Goal: Transaction & Acquisition: Download file/media

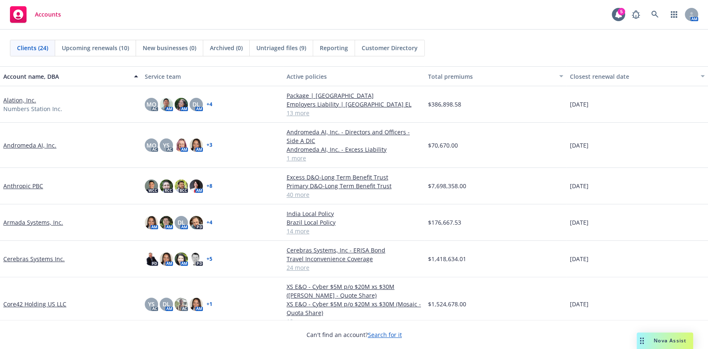
click at [22, 221] on link "Armada Systems, Inc." at bounding box center [33, 222] width 60 height 9
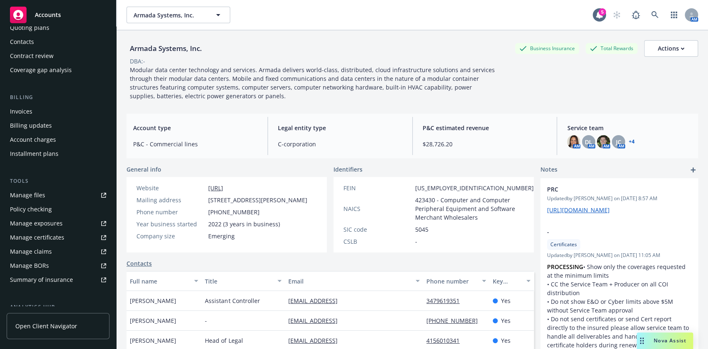
scroll to position [86, 0]
click at [49, 236] on div "Manage certificates" at bounding box center [37, 237] width 54 height 13
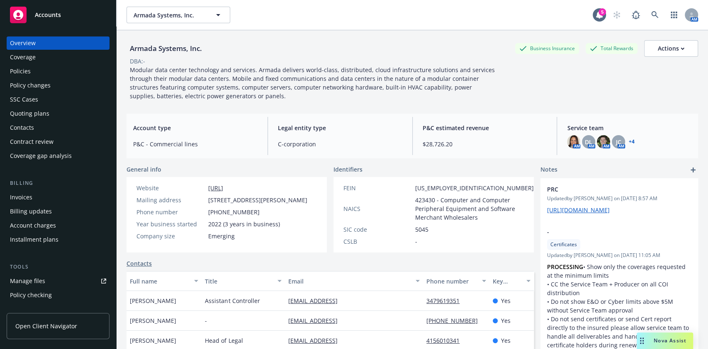
click at [28, 74] on div "Policies" at bounding box center [20, 71] width 21 height 13
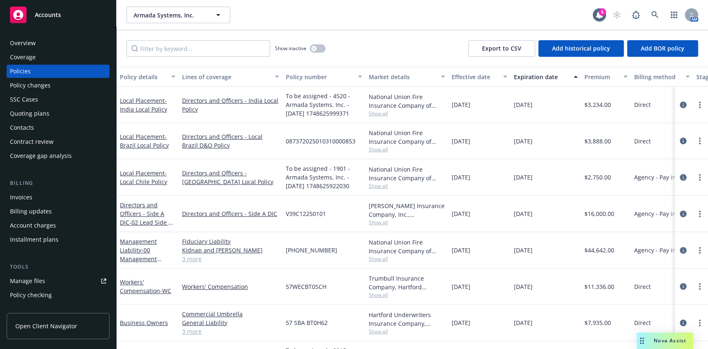
scroll to position [9, 0]
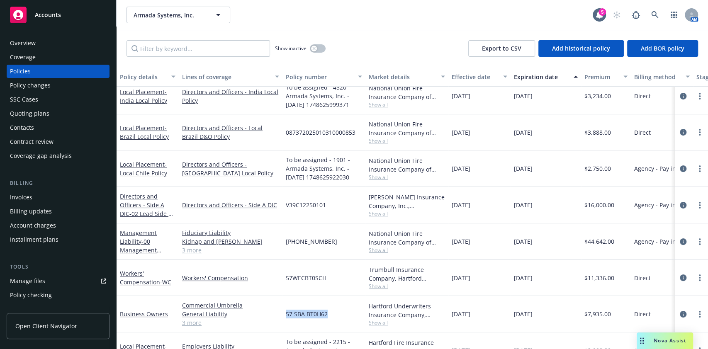
drag, startPoint x: 319, startPoint y: 314, endPoint x: 283, endPoint y: 316, distance: 36.2
click at [283, 316] on div "57 SBA BT0H62" at bounding box center [324, 314] width 83 height 37
copy span "57 SBA BT0H62"
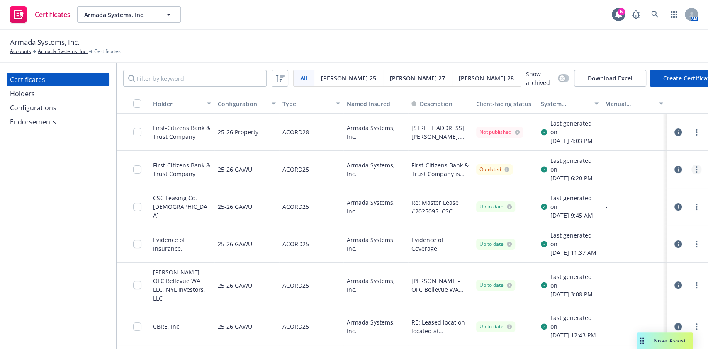
click at [696, 173] on icon "more" at bounding box center [697, 169] width 2 height 7
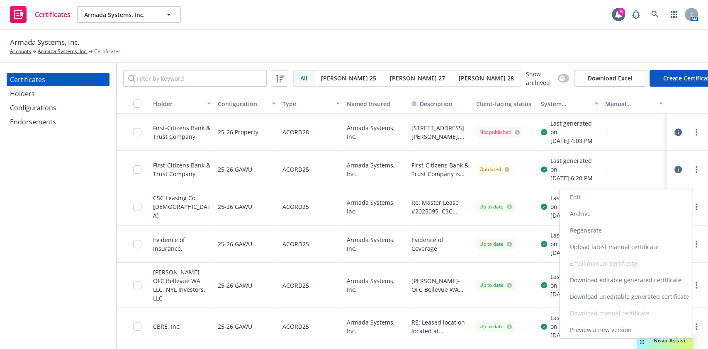
click at [643, 193] on link "Edit" at bounding box center [626, 197] width 133 height 17
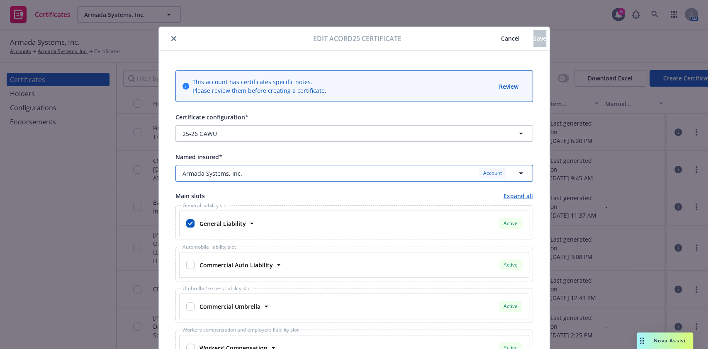
click at [281, 180] on button "Armada Systems, Inc. Account" at bounding box center [355, 173] width 358 height 17
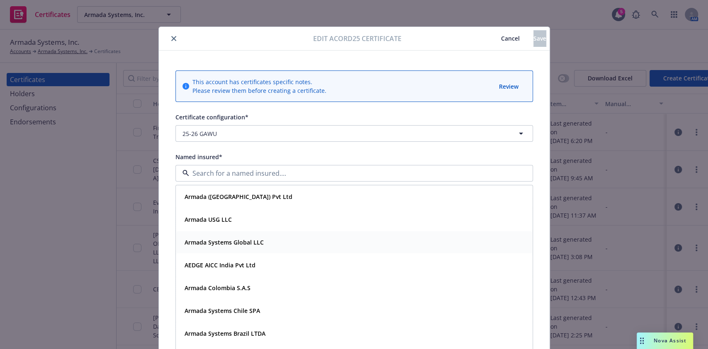
click at [259, 237] on div "Armada Systems Global LLC" at bounding box center [223, 243] width 84 height 12
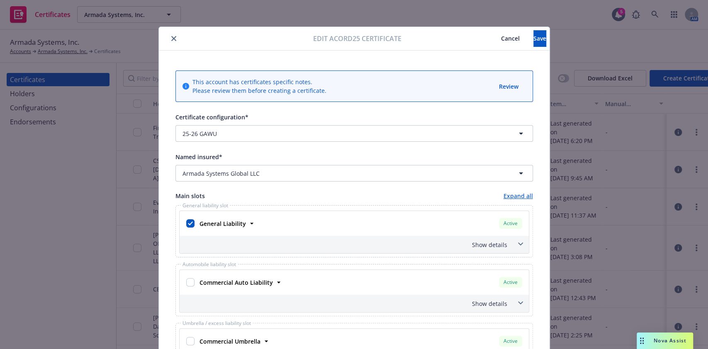
click at [501, 35] on span "Cancel" at bounding box center [510, 38] width 19 height 8
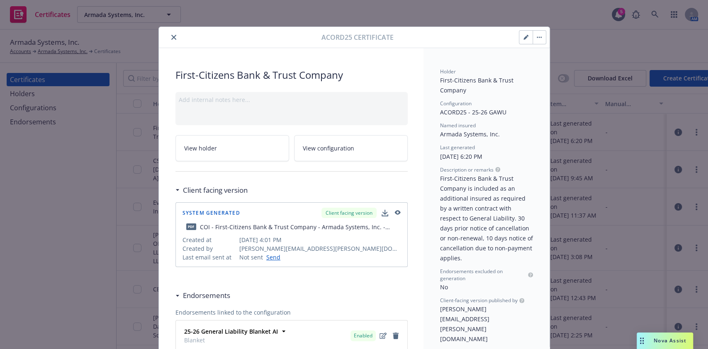
click at [172, 35] on button "close" at bounding box center [174, 37] width 10 height 10
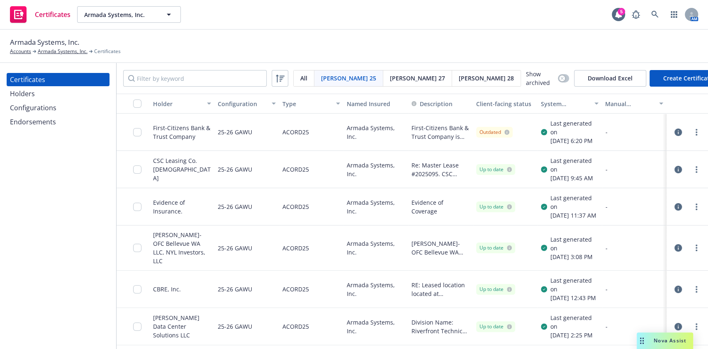
click at [59, 101] on div "Certificates Holders Configurations Endorsements" at bounding box center [58, 101] width 103 height 56
click at [44, 91] on div "Holders" at bounding box center [58, 93] width 96 height 13
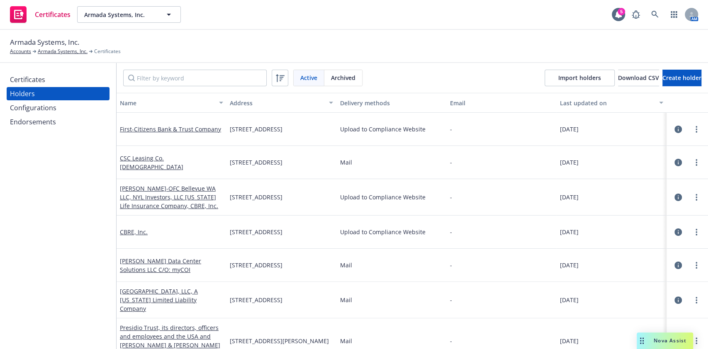
click at [190, 95] on button "Name" at bounding box center [172, 103] width 110 height 20
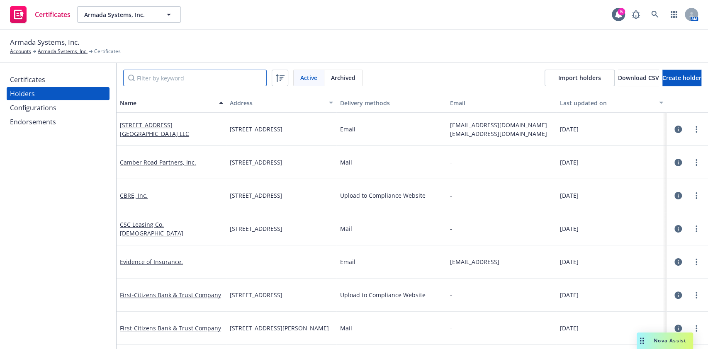
click at [176, 78] on input "Filter by keyword" at bounding box center [195, 78] width 144 height 17
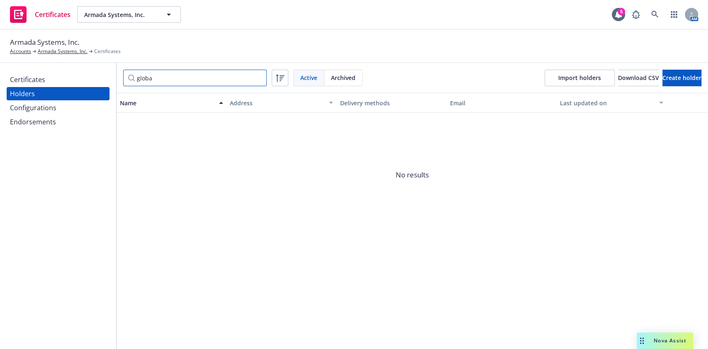
type input "global"
drag, startPoint x: 176, startPoint y: 78, endPoint x: 93, endPoint y: 70, distance: 82.9
click at [93, 70] on div "Certificates Holders Configurations Endorsements global Active Archived Import …" at bounding box center [354, 206] width 708 height 286
type input "A"
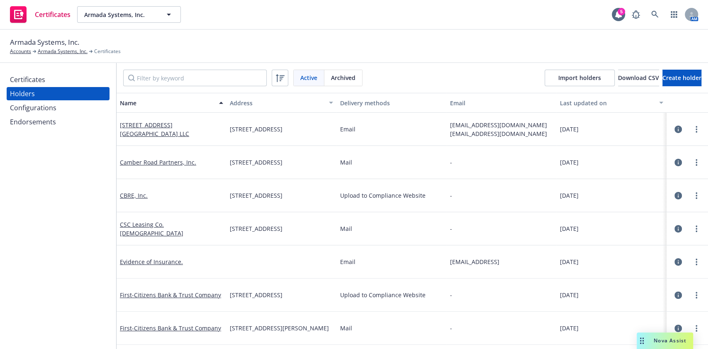
click at [18, 85] on div "Certificates" at bounding box center [27, 79] width 35 height 13
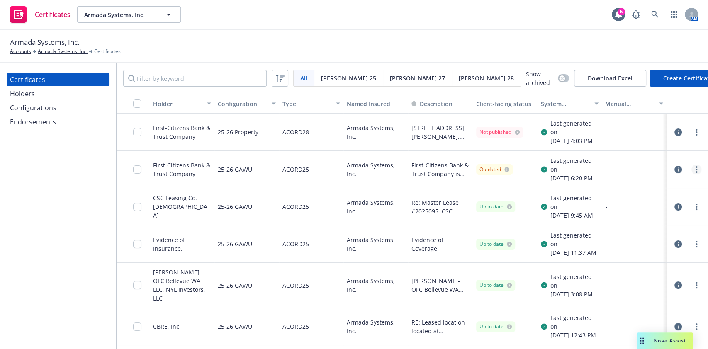
click at [692, 175] on link "more" at bounding box center [697, 170] width 10 height 10
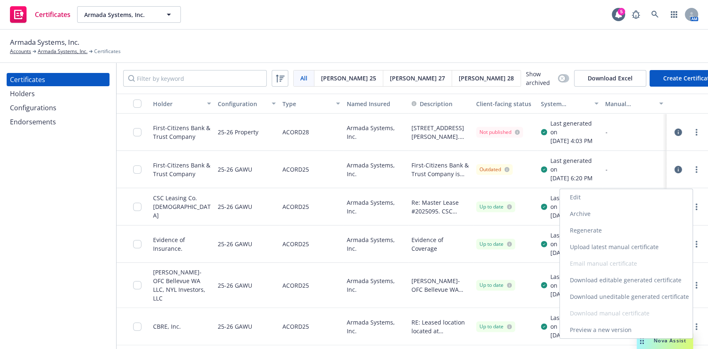
click at [588, 204] on link "Edit" at bounding box center [626, 197] width 133 height 17
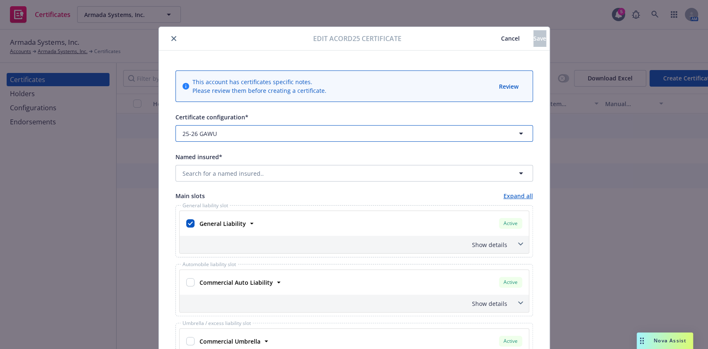
click at [251, 135] on span "button" at bounding box center [336, 133] width 232 height 9
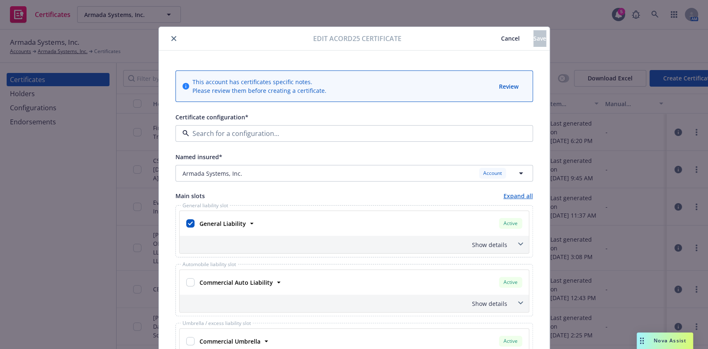
click at [239, 118] on span "Certificate configuration*" at bounding box center [212, 117] width 73 height 8
click at [246, 173] on div "Armada Systems, Inc. Account" at bounding box center [350, 173] width 334 height 10
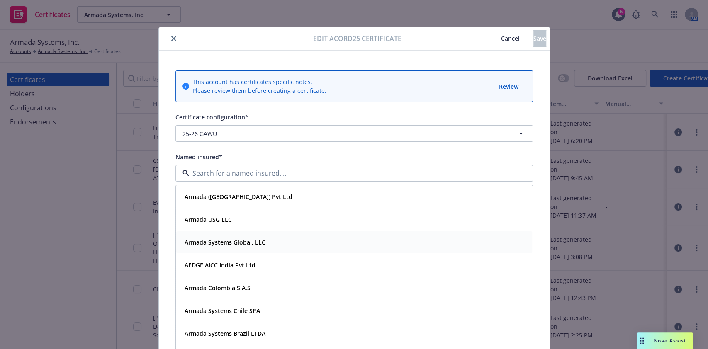
click at [246, 241] on strong "Armada Systems Global, LLC" at bounding box center [225, 243] width 81 height 8
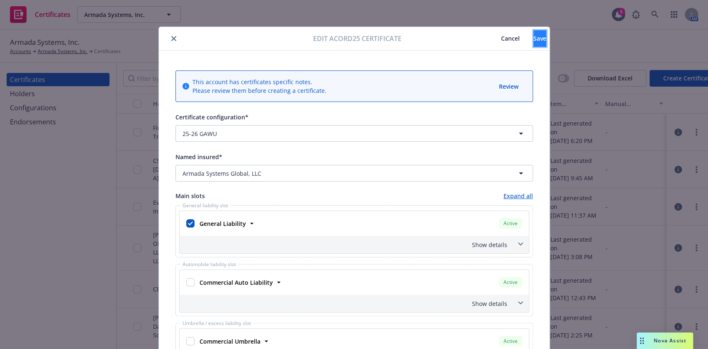
click at [534, 37] on span "Save" at bounding box center [540, 38] width 13 height 8
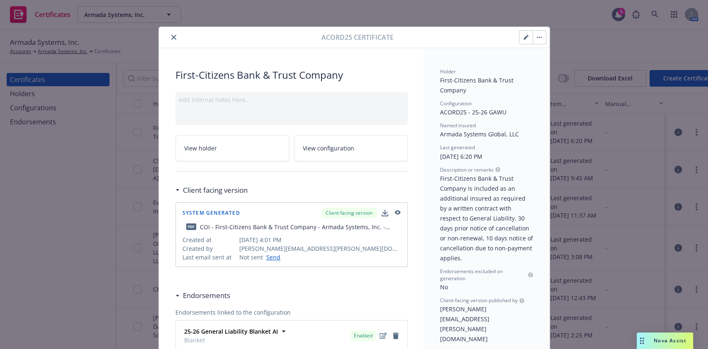
click at [534, 39] on button "button" at bounding box center [539, 37] width 13 height 13
click at [557, 76] on link "Regenerate" at bounding box center [602, 76] width 146 height 17
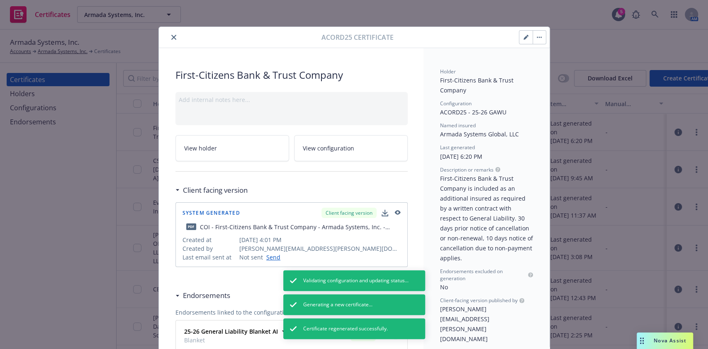
click at [169, 36] on button "close" at bounding box center [174, 37] width 10 height 10
click at [171, 37] on icon "close" at bounding box center [173, 37] width 5 height 5
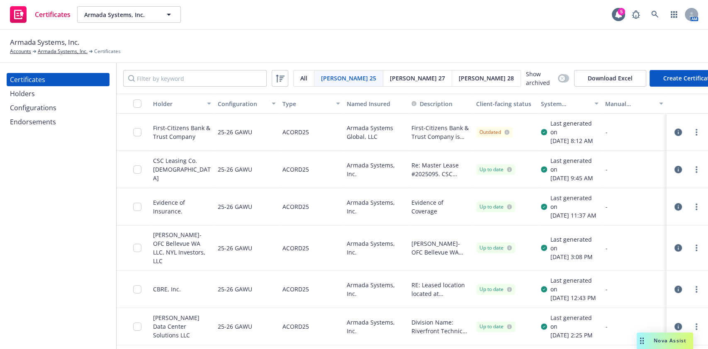
click at [459, 78] on span "Acord 28" at bounding box center [486, 78] width 55 height 9
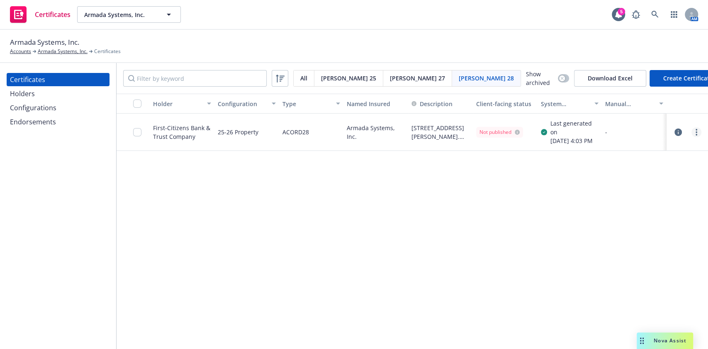
click at [698, 135] on link "more" at bounding box center [697, 132] width 10 height 10
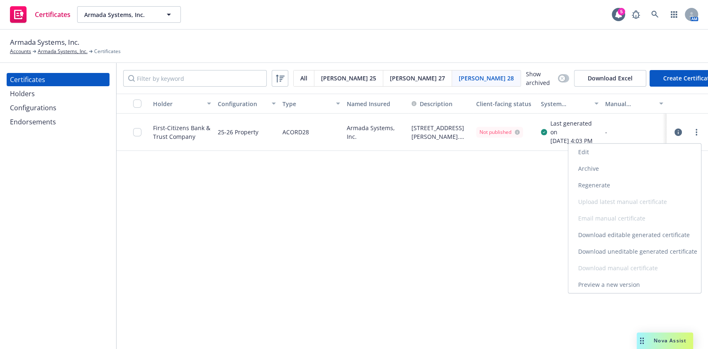
click at [595, 152] on link "Edit" at bounding box center [635, 152] width 133 height 17
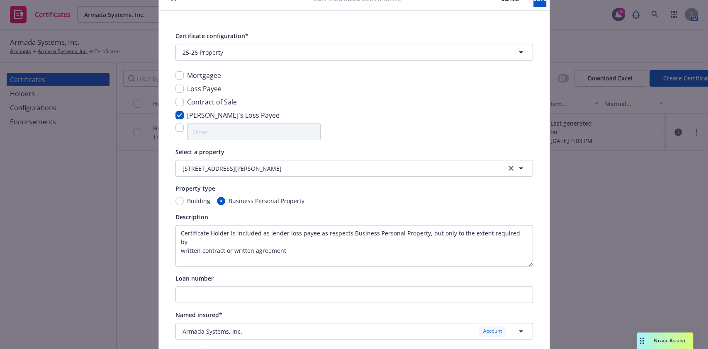
scroll to position [128, 0]
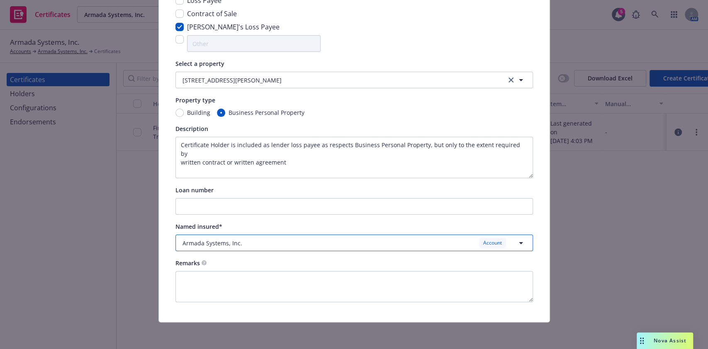
click at [313, 239] on div "Armada Systems, Inc. Account" at bounding box center [350, 243] width 334 height 10
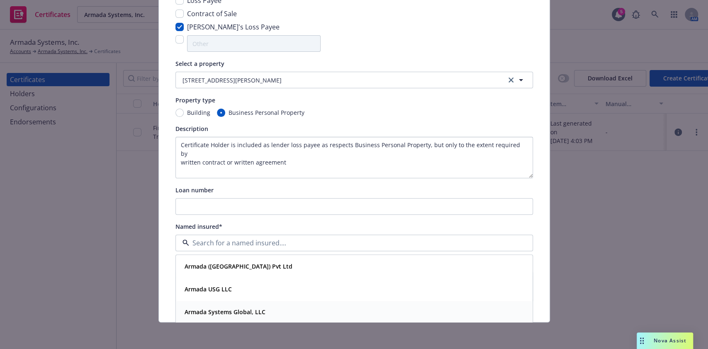
click at [278, 310] on div "Armada Systems Global, LLC" at bounding box center [354, 312] width 346 height 12
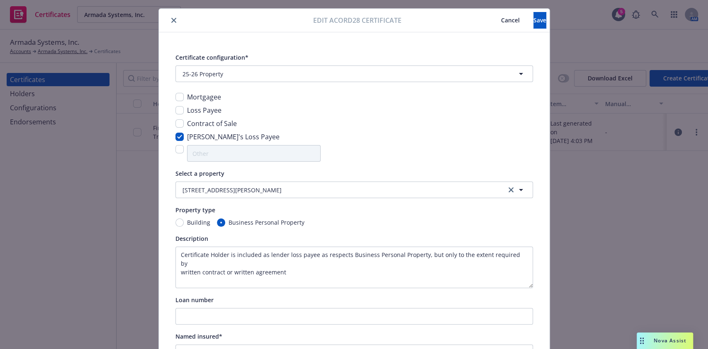
scroll to position [13, 0]
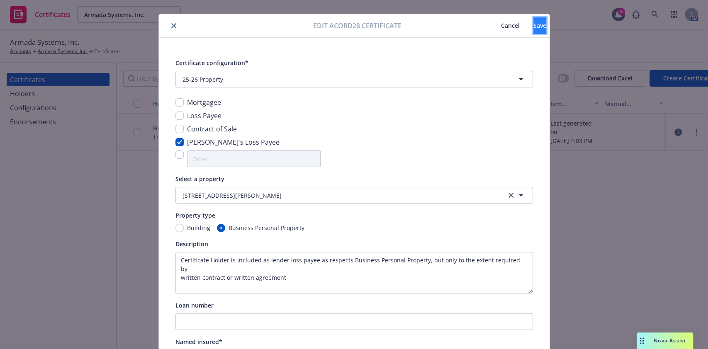
click at [534, 18] on button "Save" at bounding box center [540, 25] width 13 height 17
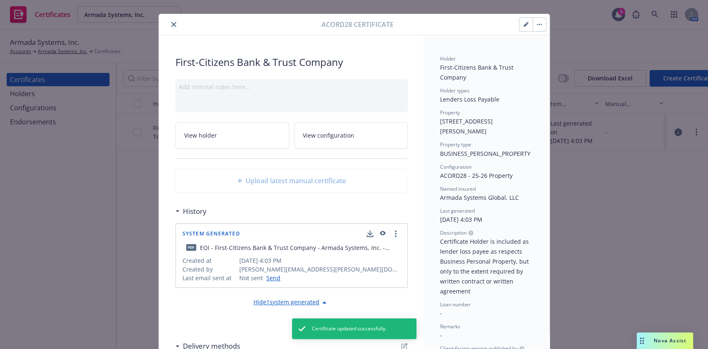
click at [533, 29] on button "button" at bounding box center [539, 24] width 13 height 13
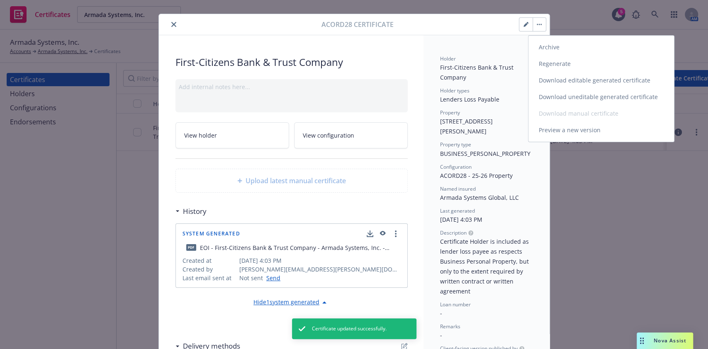
click at [560, 62] on link "Regenerate" at bounding box center [602, 64] width 146 height 17
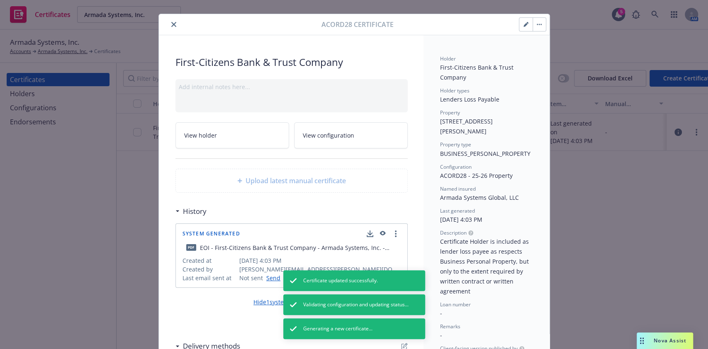
click at [171, 24] on icon "close" at bounding box center [173, 24] width 5 height 5
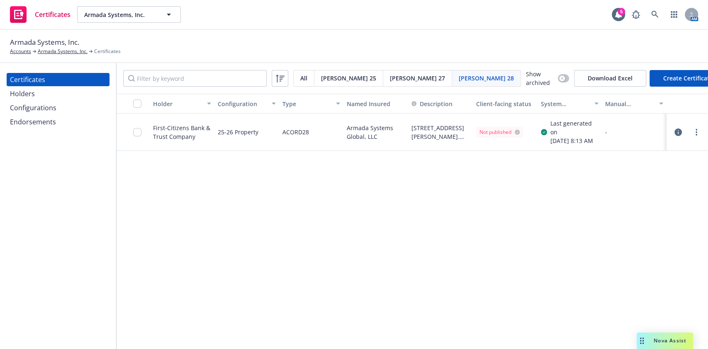
click at [299, 76] on div "All" at bounding box center [304, 79] width 21 height 16
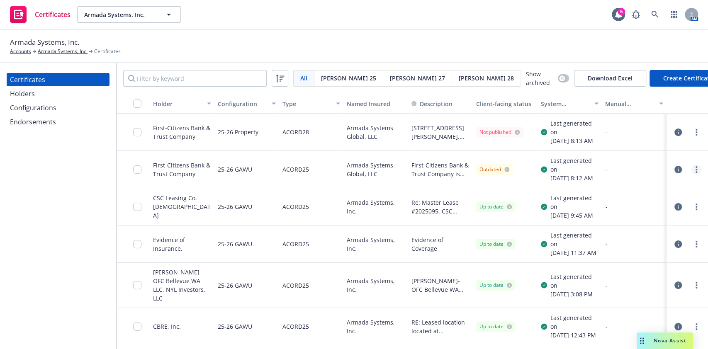
click at [692, 175] on link "more" at bounding box center [697, 170] width 10 height 10
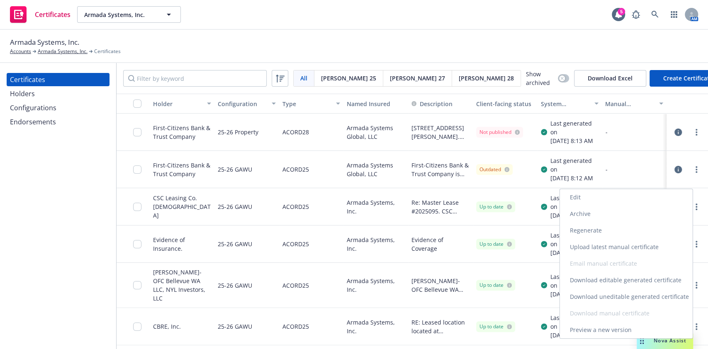
click at [602, 227] on link "Regenerate" at bounding box center [626, 230] width 133 height 17
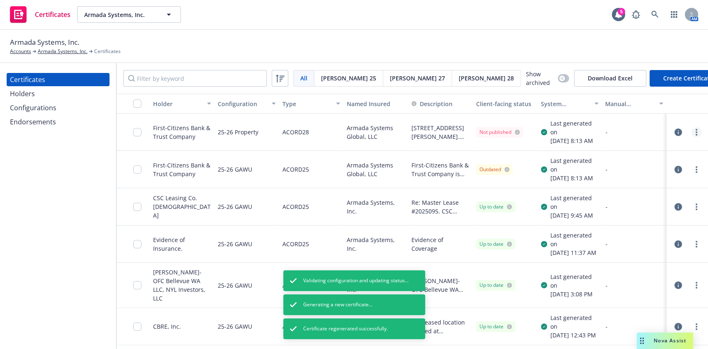
click at [696, 136] on icon "more" at bounding box center [697, 132] width 2 height 7
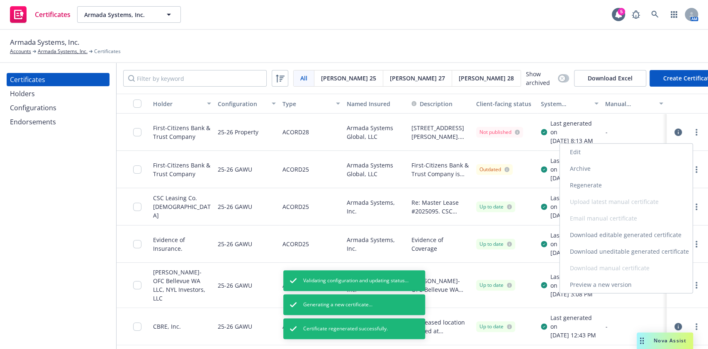
click at [625, 177] on link "Regenerate" at bounding box center [626, 185] width 133 height 17
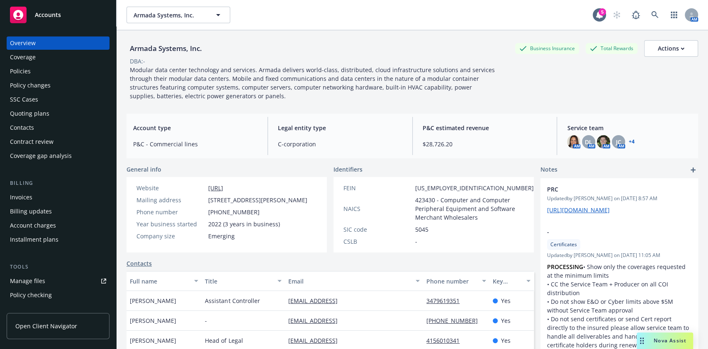
scroll to position [80, 0]
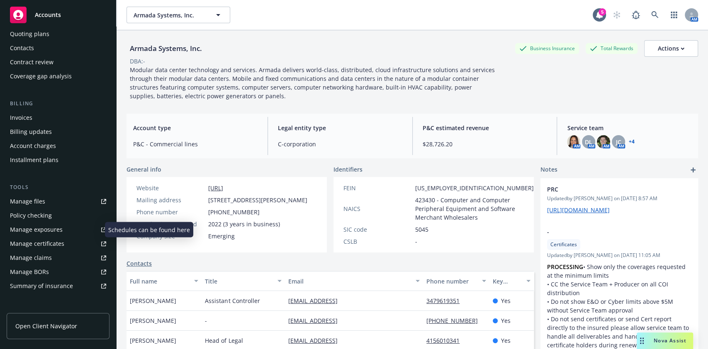
click at [44, 230] on div "Manage exposures" at bounding box center [36, 229] width 53 height 13
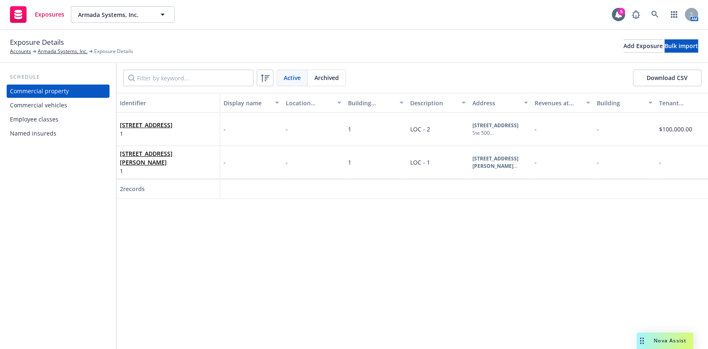
click at [39, 134] on div "Named insureds" at bounding box center [33, 133] width 46 height 13
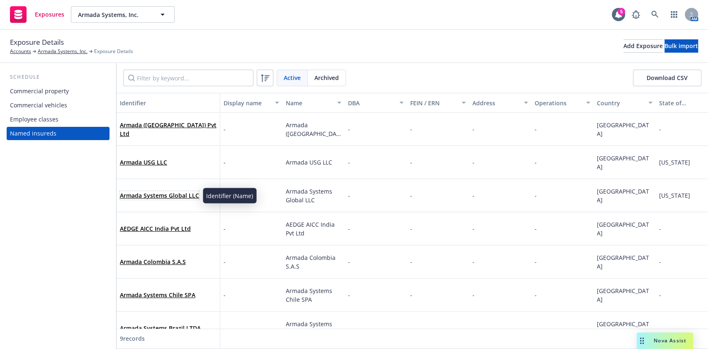
click at [179, 195] on link "Armada Systems Global LLC" at bounding box center [159, 196] width 79 height 8
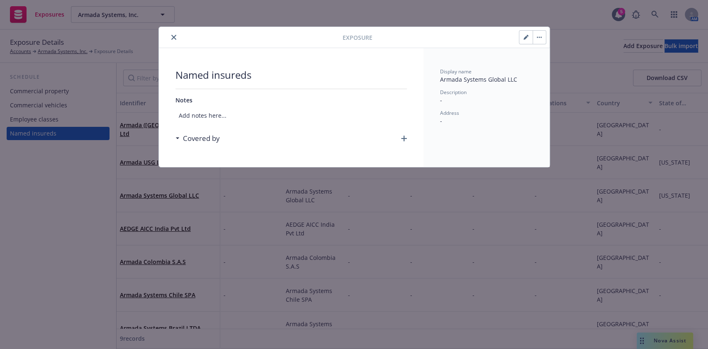
click at [522, 37] on button "button" at bounding box center [526, 37] width 13 height 13
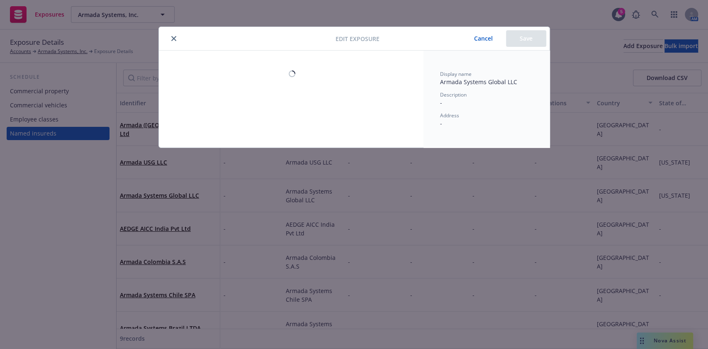
select select "USA"
select select "TX"
select select "WHOLLY_OWNED_SUBSIDIARY"
select select "LLC"
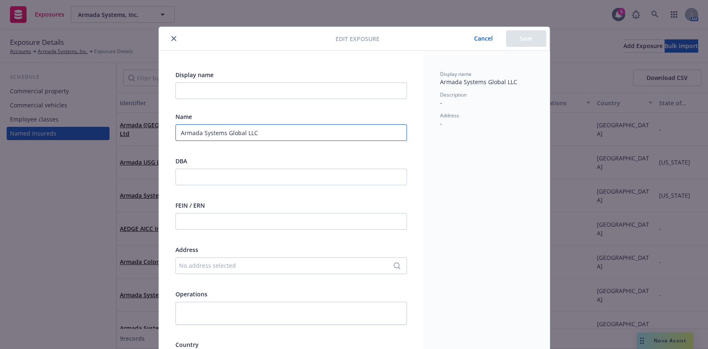
click at [237, 132] on input "Armada Systems Global LLC" at bounding box center [292, 132] width 232 height 17
type input "Armada Systems Global, LLC"
click at [510, 32] on button "Save" at bounding box center [526, 38] width 40 height 17
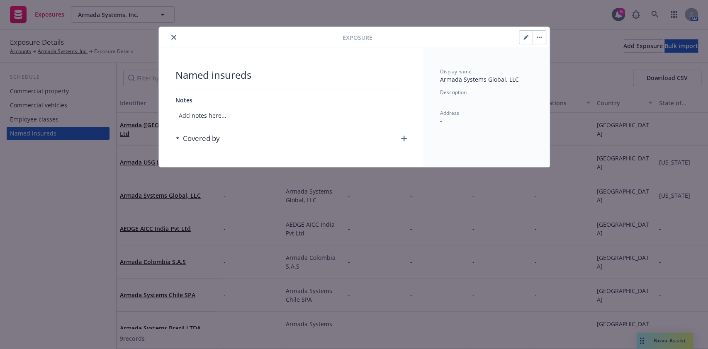
click at [177, 40] on button "close" at bounding box center [174, 37] width 10 height 10
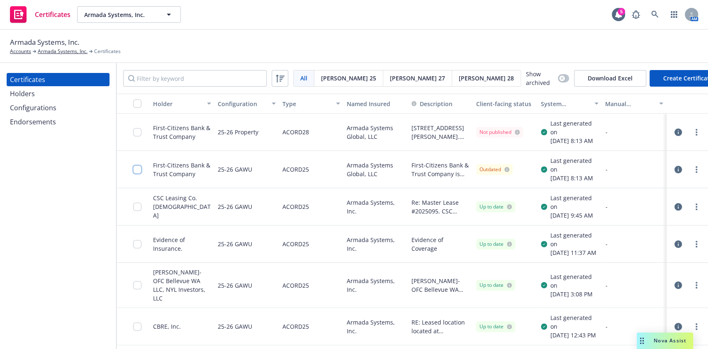
click at [137, 174] on input "checkbox" at bounding box center [137, 170] width 8 height 8
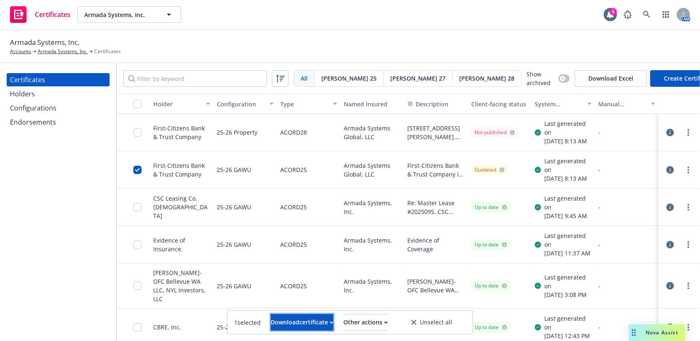
click at [271, 318] on div "Download certificate" at bounding box center [302, 322] width 63 height 16
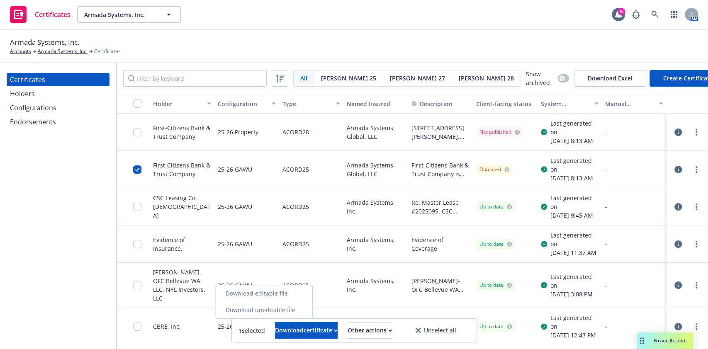
click at [285, 307] on link "Download uneditable file" at bounding box center [264, 310] width 96 height 17
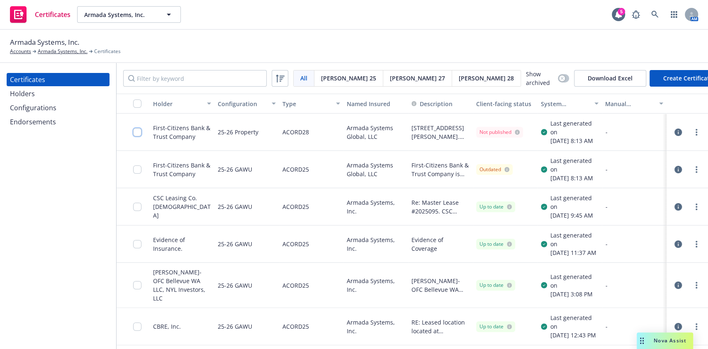
click at [134, 134] on input "checkbox" at bounding box center [137, 132] width 8 height 8
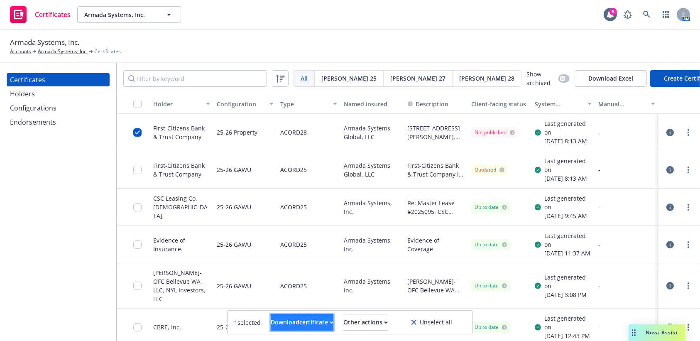
click at [284, 325] on div "Download certificate" at bounding box center [302, 322] width 63 height 16
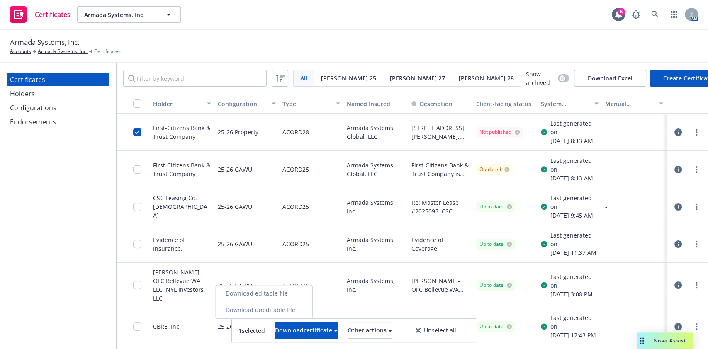
click at [300, 310] on link "Download uneditable file" at bounding box center [264, 310] width 96 height 17
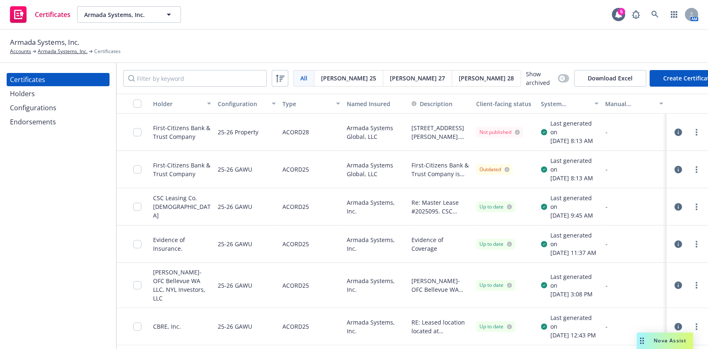
click at [142, 138] on div at bounding box center [139, 132] width 13 height 27
click at [139, 137] on input "checkbox" at bounding box center [137, 132] width 8 height 8
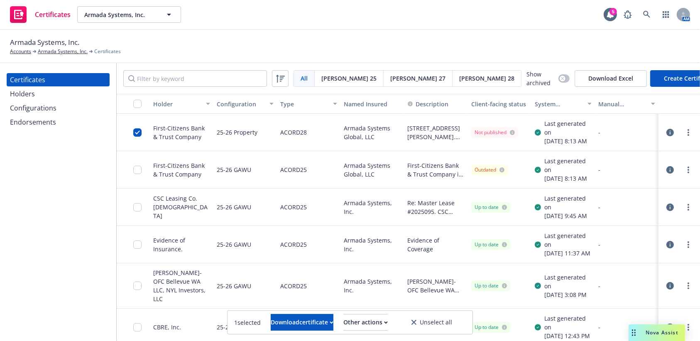
click at [283, 313] on div "1 selected Download certificate Other actions Unselect all" at bounding box center [349, 321] width 245 height 23
click at [285, 321] on div "Download certificate" at bounding box center [302, 322] width 63 height 16
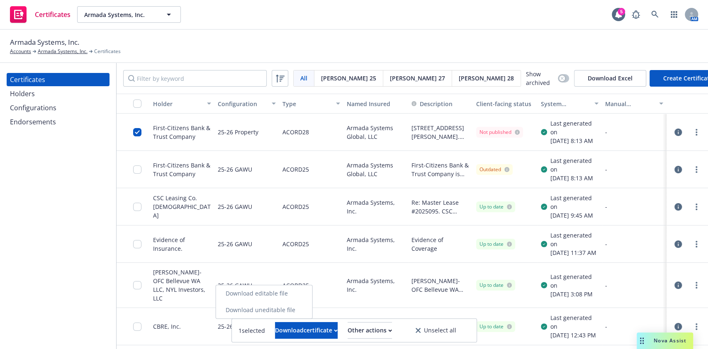
click at [290, 296] on link "Download editable file" at bounding box center [264, 294] width 96 height 17
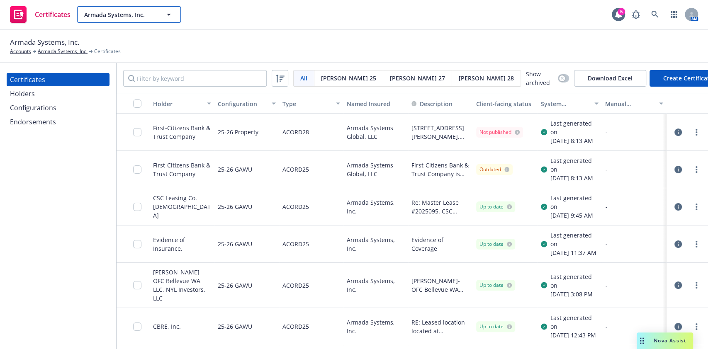
click at [141, 12] on span "Armada Systems, Inc." at bounding box center [120, 14] width 72 height 9
click at [235, 28] on div "Certificates Alation, Inc. Numbers Station Inc. Type Commercial FEIN 46-1989601…" at bounding box center [354, 15] width 708 height 30
click at [141, 15] on span "Armada Systems, Inc." at bounding box center [120, 14] width 72 height 9
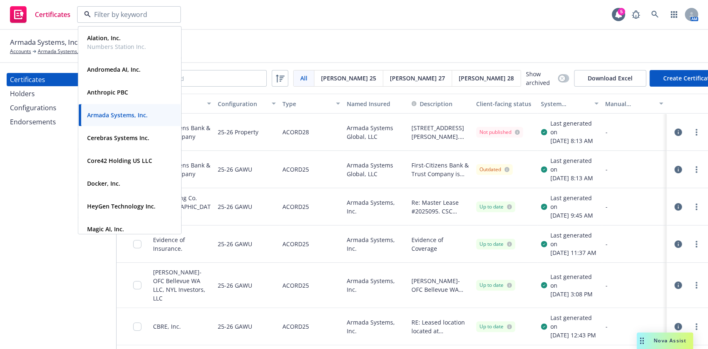
click at [312, 45] on div "Armada Systems, Inc. Accounts Armada Systems, Inc. Certificates" at bounding box center [354, 46] width 688 height 18
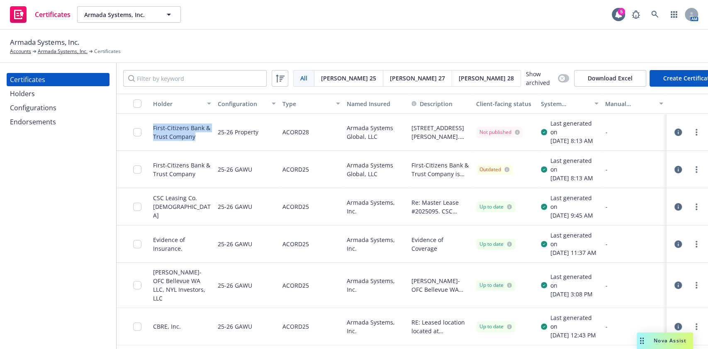
drag, startPoint x: 195, startPoint y: 139, endPoint x: 151, endPoint y: 134, distance: 44.3
click at [151, 134] on div "First-Citizens Bank & Trust Company" at bounding box center [182, 132] width 65 height 37
copy div "First-Citizens Bank & Trust Company"
click at [696, 173] on icon "more" at bounding box center [697, 169] width 2 height 7
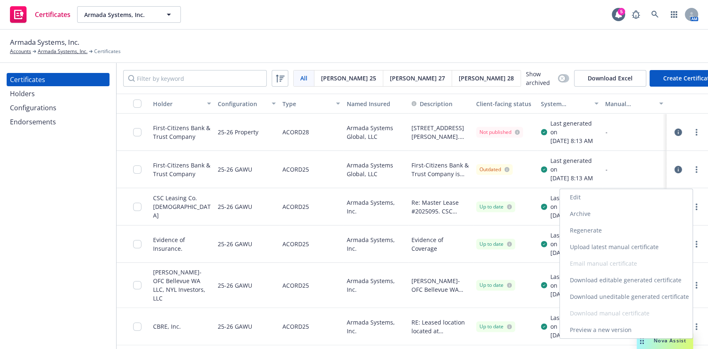
click at [617, 280] on link "Download editable generated certificate" at bounding box center [626, 280] width 133 height 17
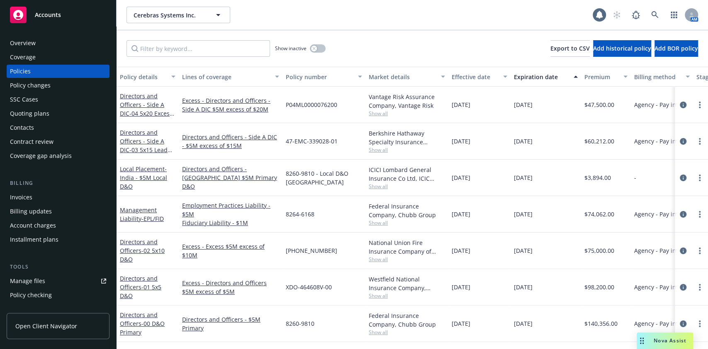
click at [45, 41] on div "Overview" at bounding box center [58, 43] width 96 height 13
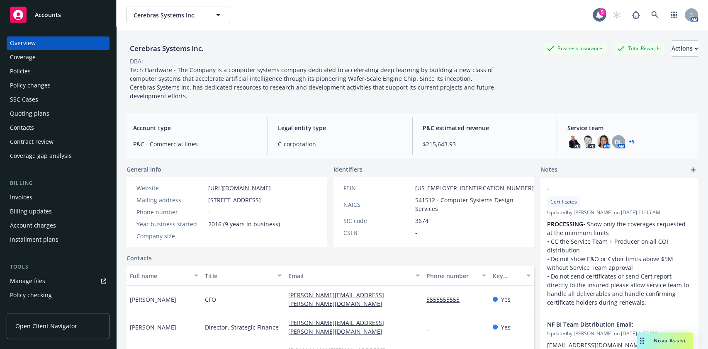
click at [34, 84] on div "Policy changes" at bounding box center [30, 85] width 41 height 13
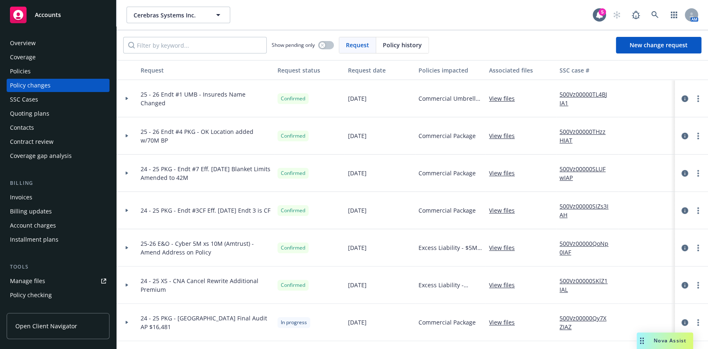
scroll to position [219, 0]
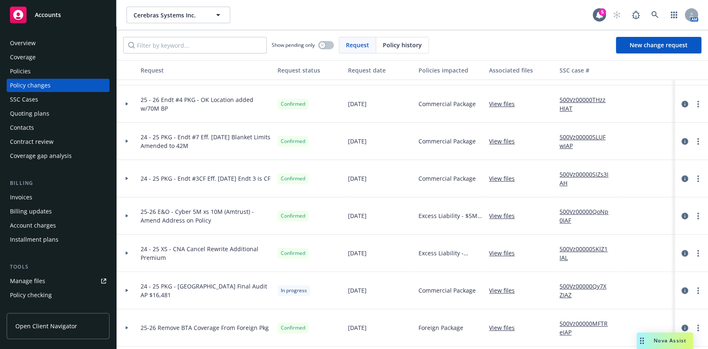
click at [129, 216] on div at bounding box center [127, 216] width 14 height 3
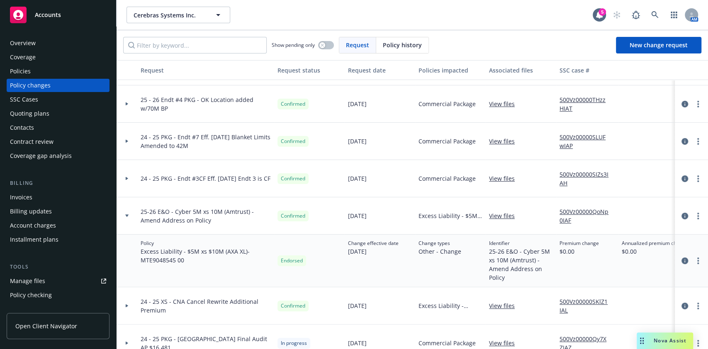
scroll to position [258, 0]
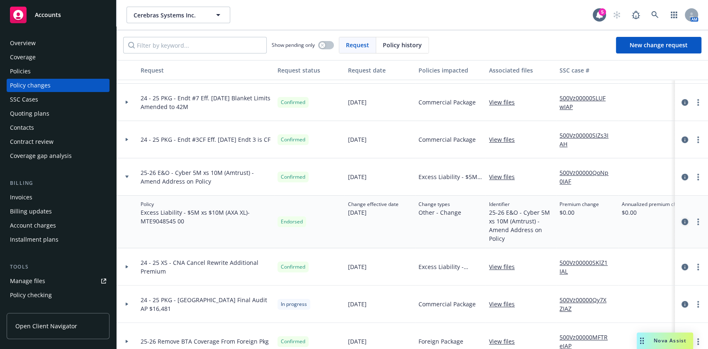
click at [682, 222] on icon "circleInformation" at bounding box center [685, 222] width 7 height 7
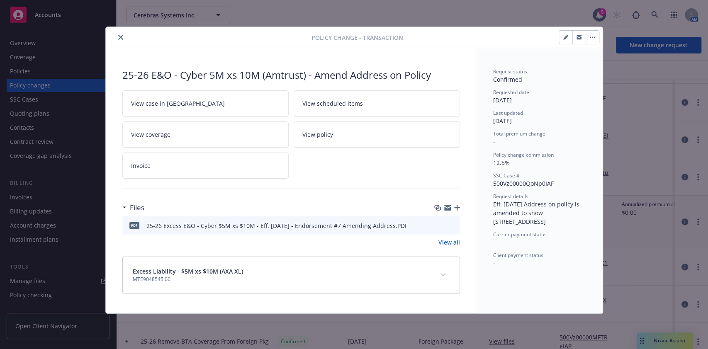
click at [118, 33] on button "close" at bounding box center [121, 37] width 10 height 10
